Goal: Information Seeking & Learning: Learn about a topic

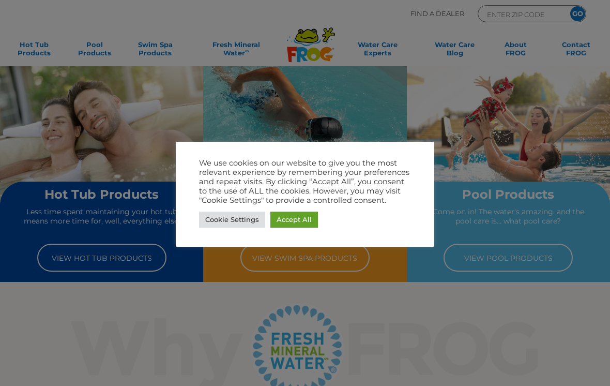
click at [285, 219] on link "Accept All" at bounding box center [294, 219] width 48 height 16
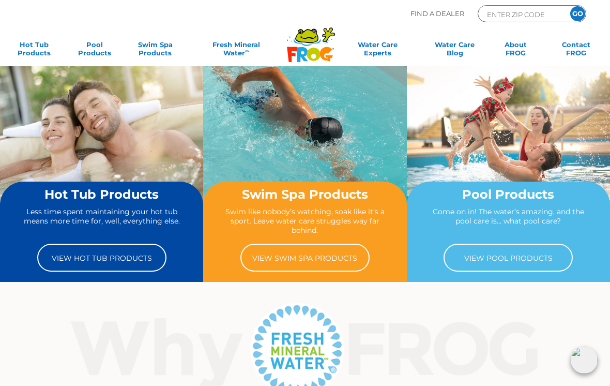
click at [476, 270] on link "View Pool Products" at bounding box center [508, 257] width 129 height 28
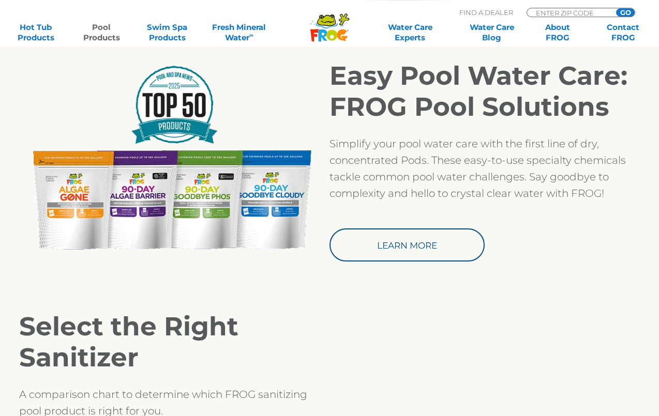
scroll to position [873, 0]
click at [399, 245] on link "Learn More" at bounding box center [406, 245] width 155 height 33
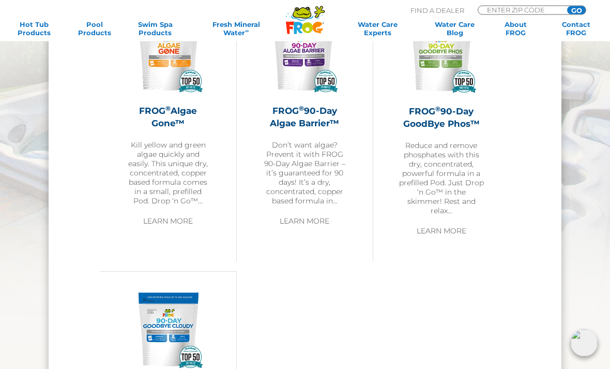
scroll to position [993, 0]
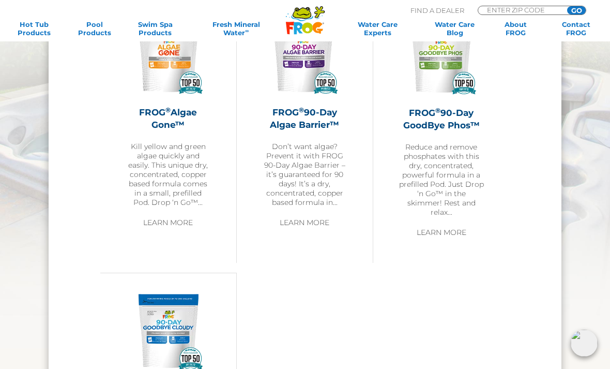
click at [429, 223] on link "Learn More" at bounding box center [441, 232] width 73 height 19
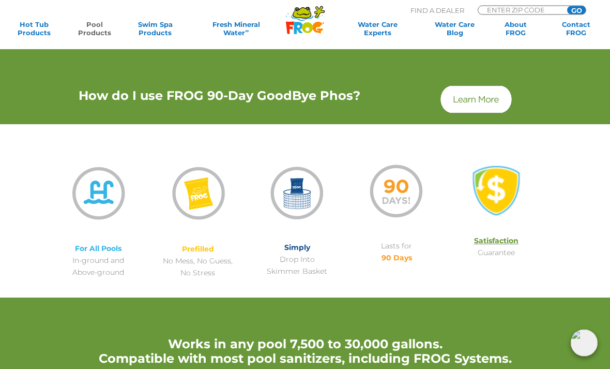
scroll to position [618, 0]
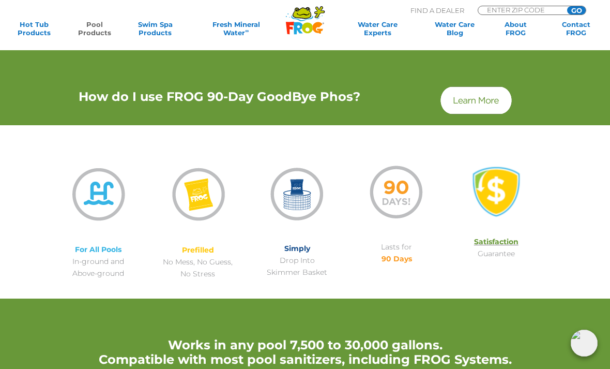
click at [475, 99] on img at bounding box center [476, 100] width 74 height 31
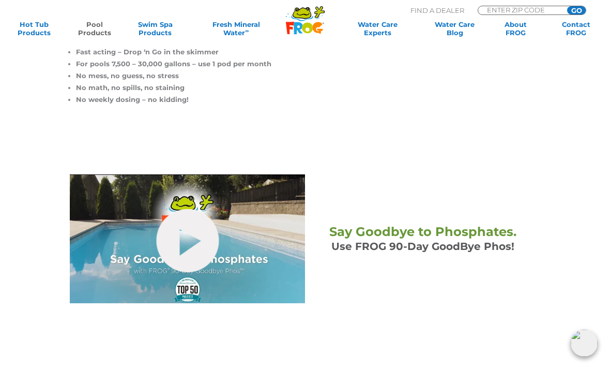
scroll to position [0, 0]
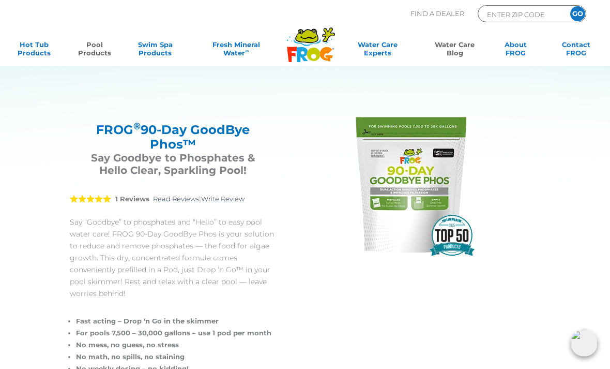
click at [445, 51] on link "Water Care Blog" at bounding box center [454, 50] width 47 height 21
click at [209, 59] on link "Fresh Mineral Water ∞" at bounding box center [236, 50] width 88 height 21
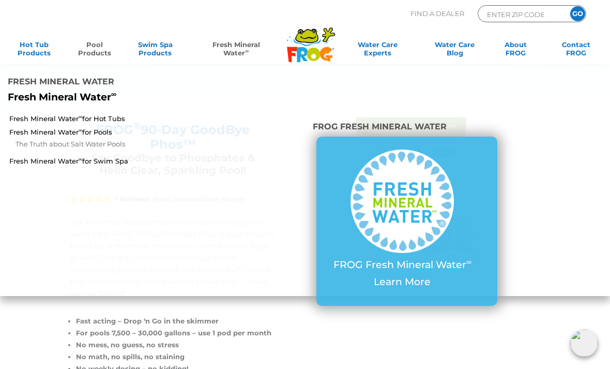
click at [488, 13] on input "ENTER ZIP CODE" at bounding box center [521, 14] width 70 height 12
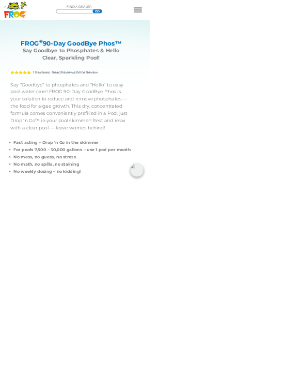
type input "ENTER ZIP CODE"
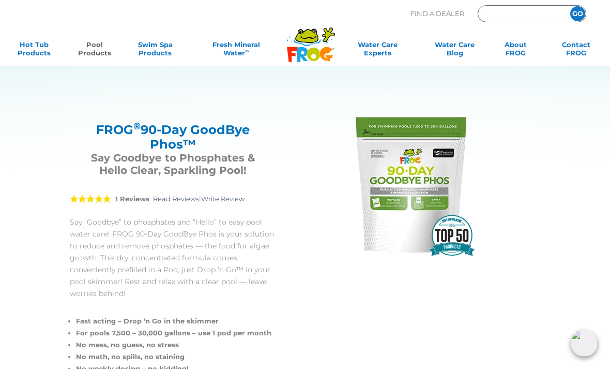
type input "ENTER ZIP CODE"
